Goal: Transaction & Acquisition: Purchase product/service

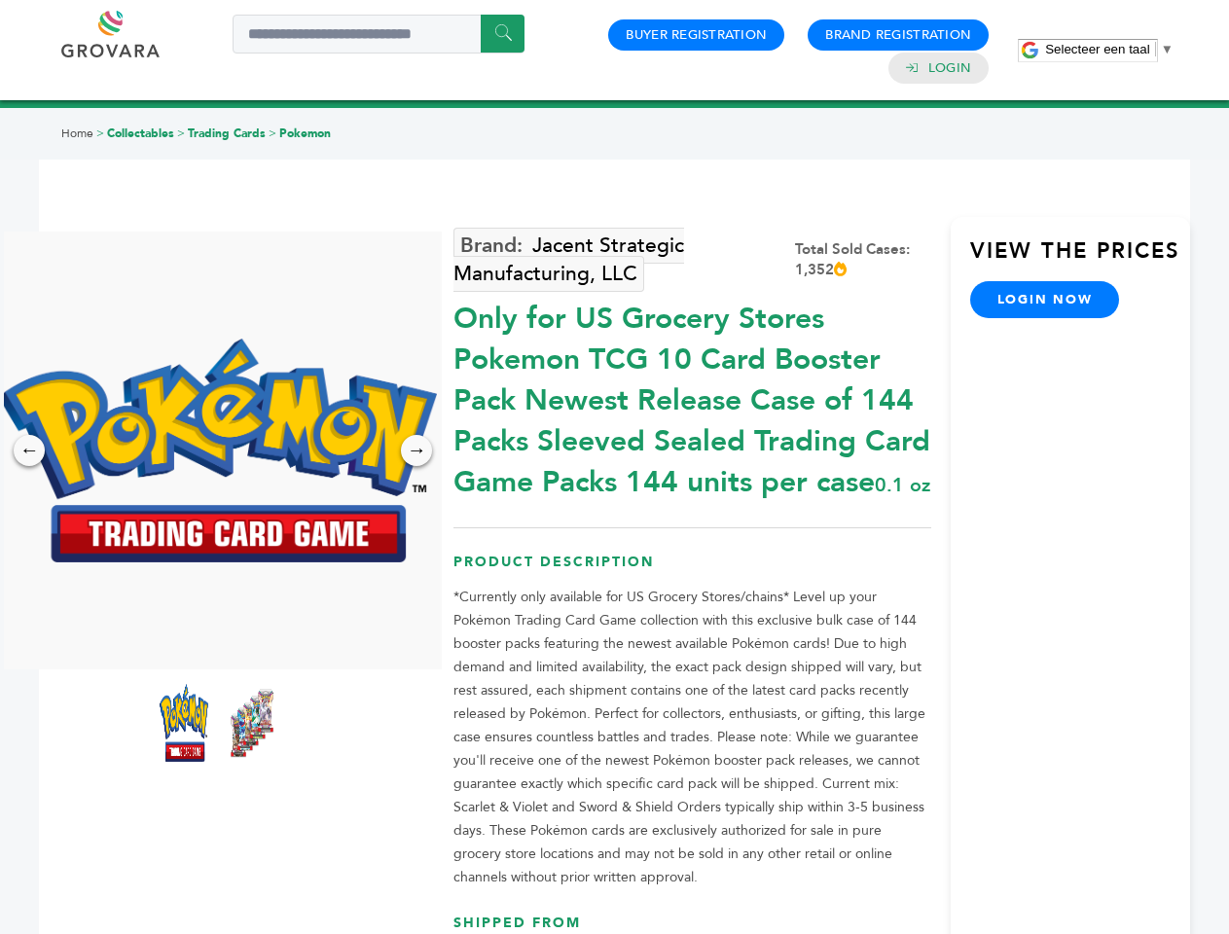
click at [1109, 49] on span "Selecteer een taal" at bounding box center [1097, 49] width 104 height 15
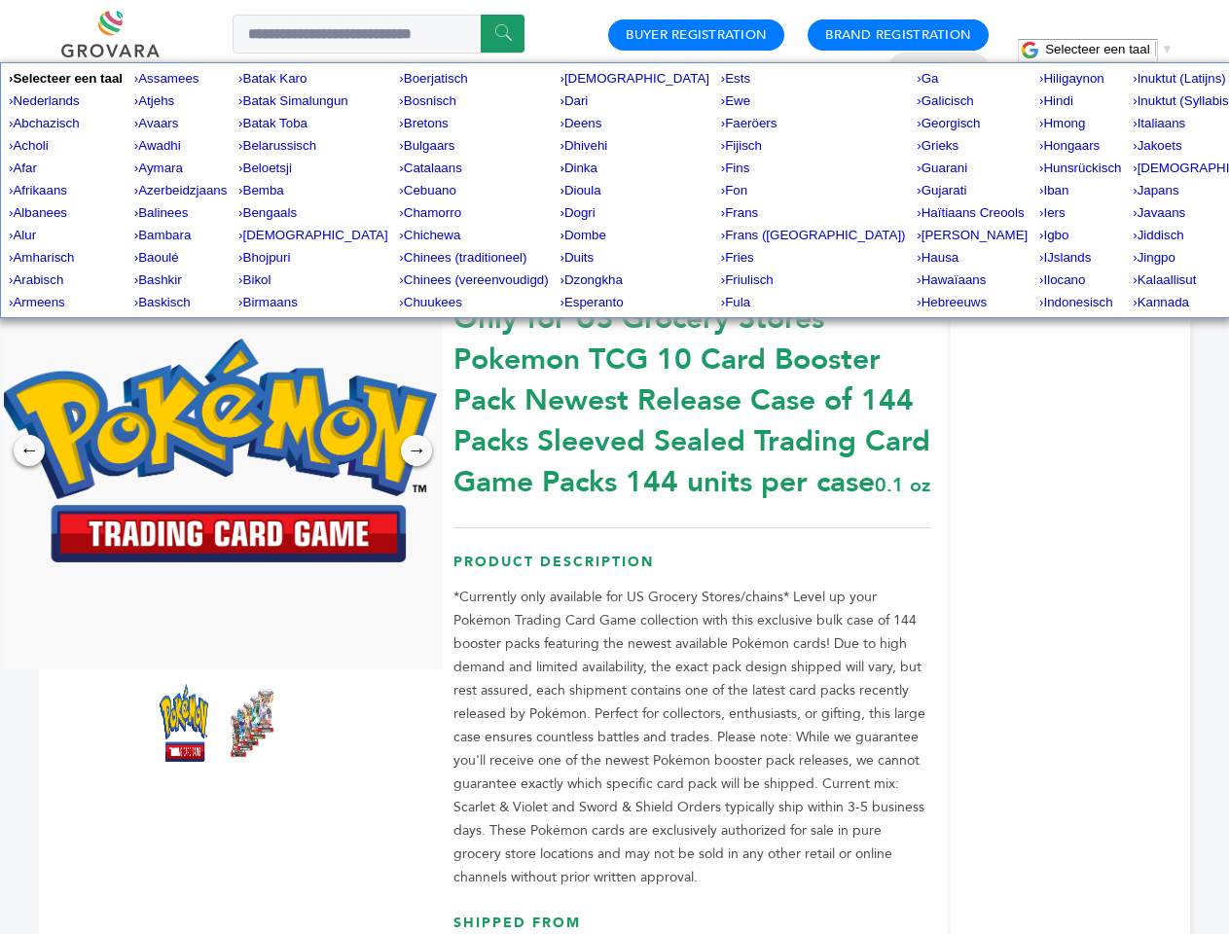
click at [218, 450] on img at bounding box center [218, 451] width 438 height 224
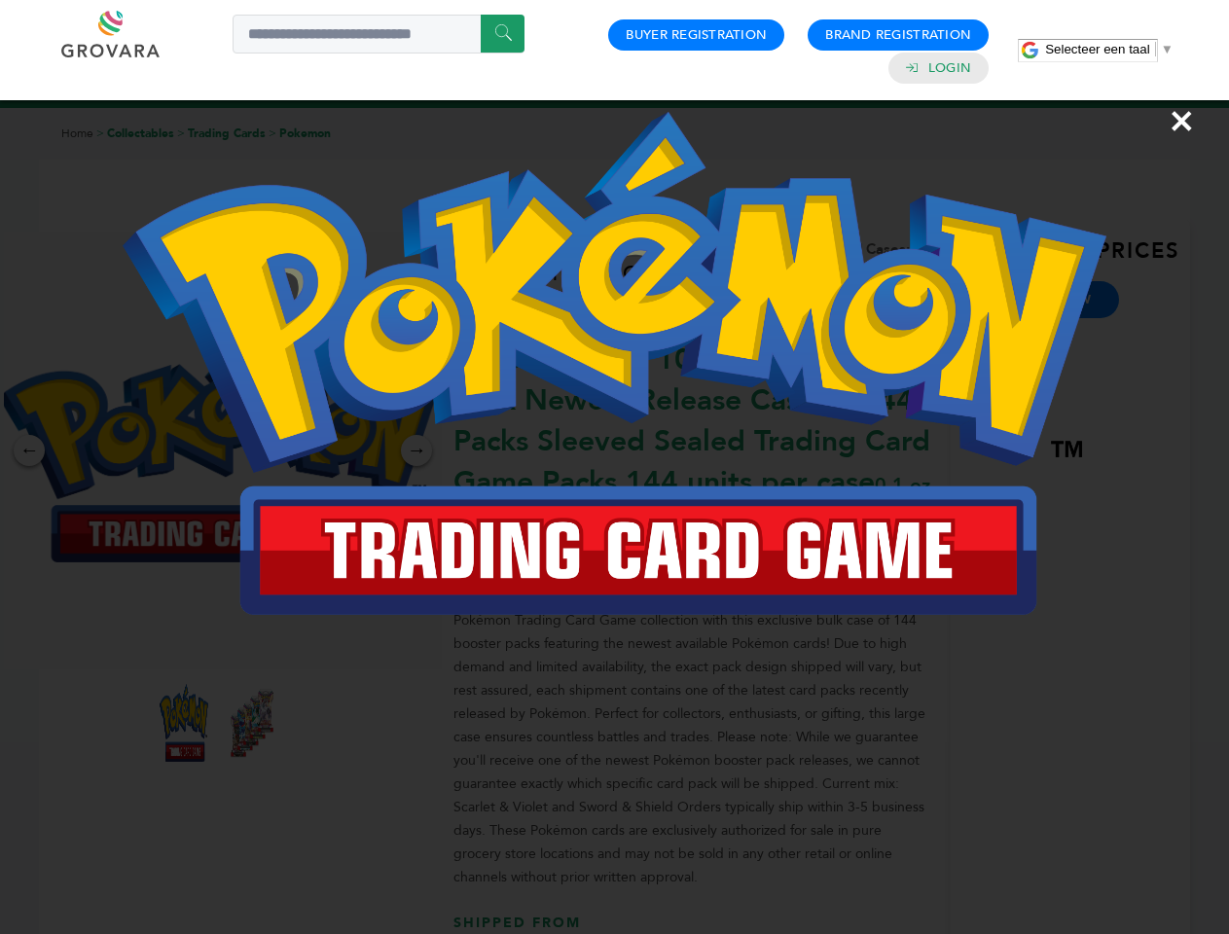
click at [29, 450] on div "×" at bounding box center [614, 467] width 1229 height 934
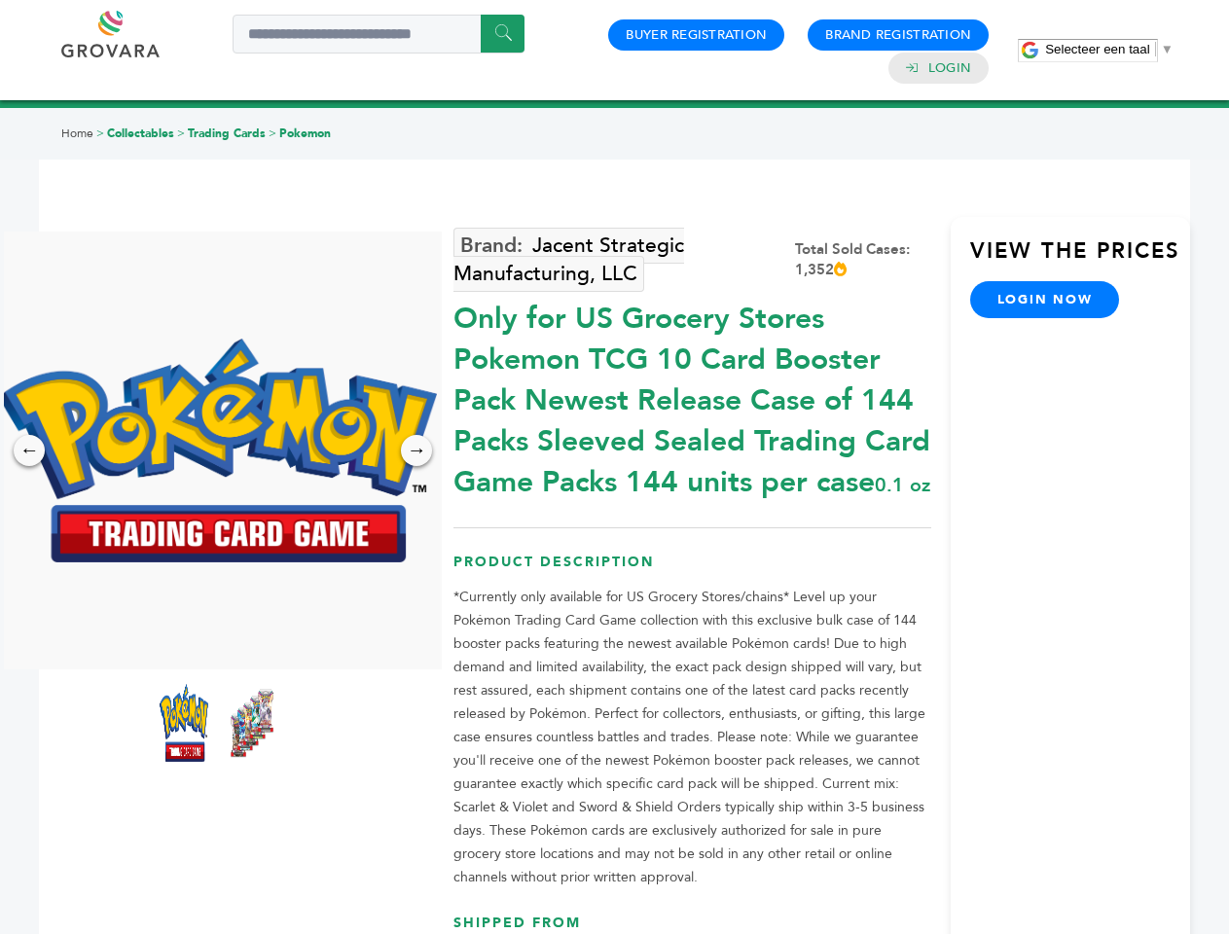
click at [416, 450] on div "→" at bounding box center [416, 450] width 31 height 31
click at [184, 723] on img at bounding box center [184, 723] width 49 height 78
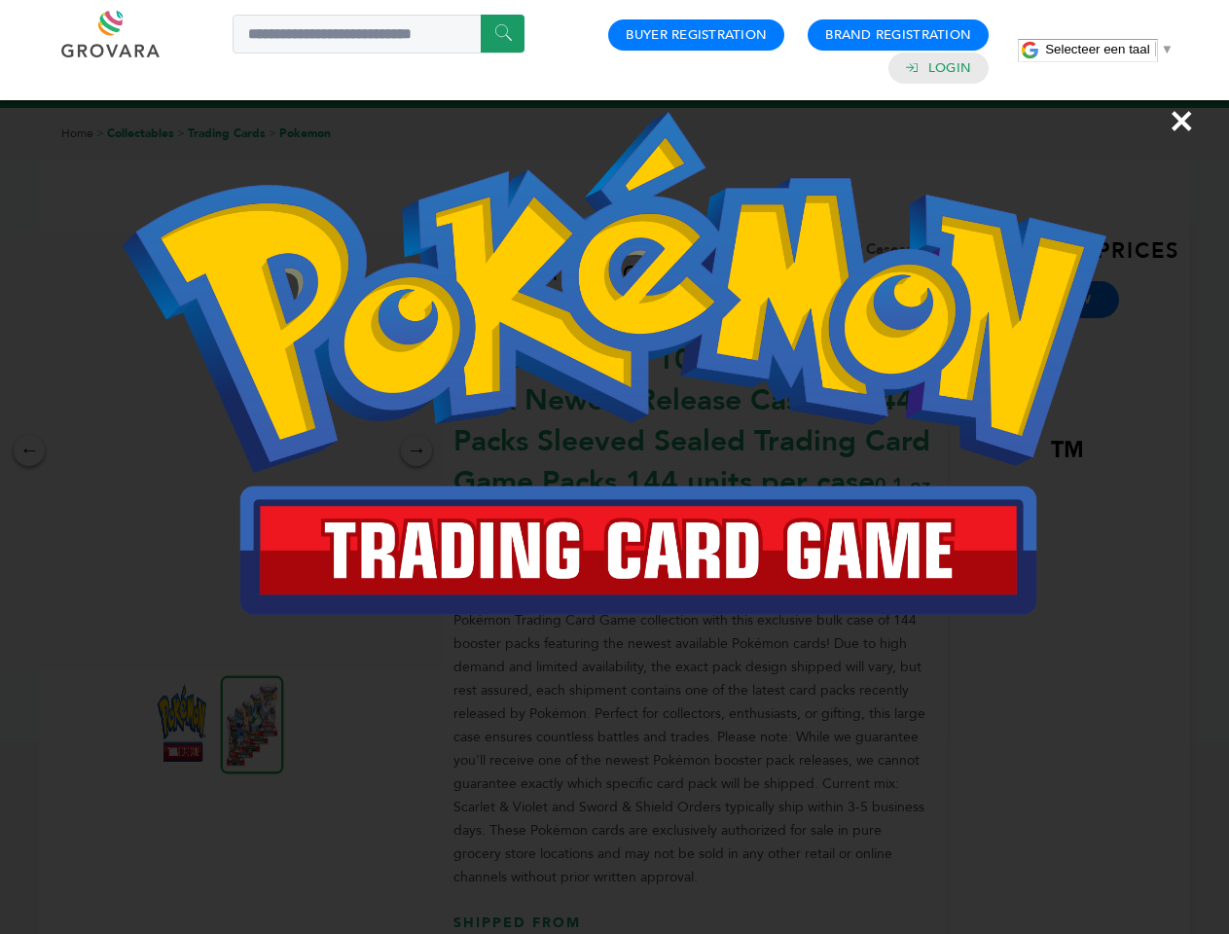
click at [252, 723] on div "×" at bounding box center [614, 467] width 1229 height 934
